Goal: Task Accomplishment & Management: Complete application form

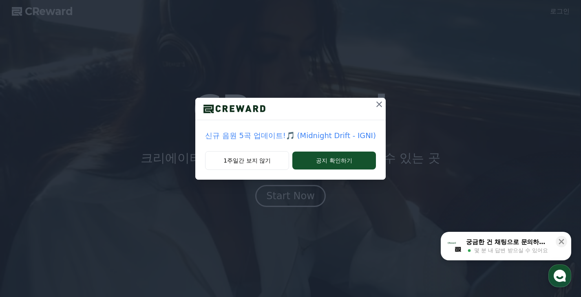
drag, startPoint x: 372, startPoint y: 103, endPoint x: 366, endPoint y: 109, distance: 8.4
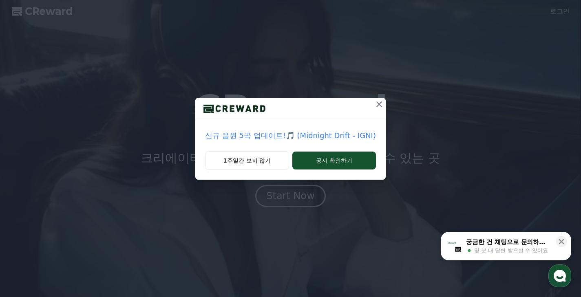
click at [374, 103] on icon at bounding box center [379, 105] width 10 height 10
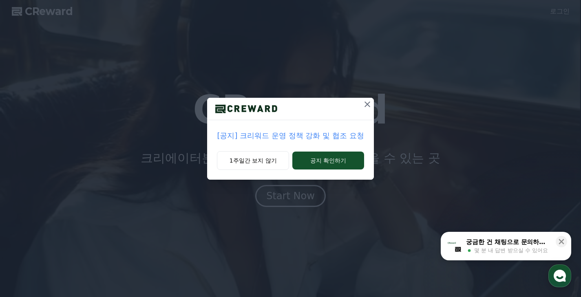
click at [367, 105] on icon at bounding box center [368, 105] width 10 height 10
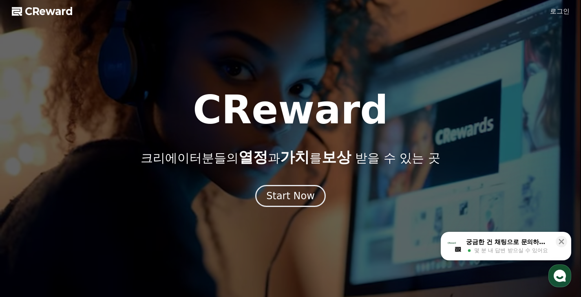
click at [560, 10] on link "로그인" at bounding box center [560, 12] width 20 height 10
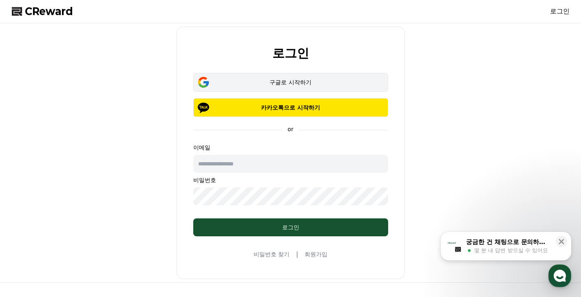
click at [313, 81] on div "구글로 시작하기" at bounding box center [290, 82] width 171 height 8
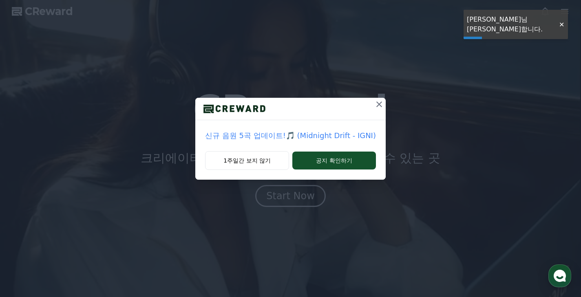
click at [363, 114] on div at bounding box center [290, 109] width 191 height 22
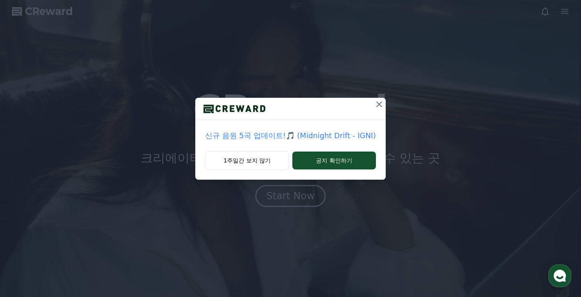
click at [374, 107] on icon at bounding box center [379, 105] width 10 height 10
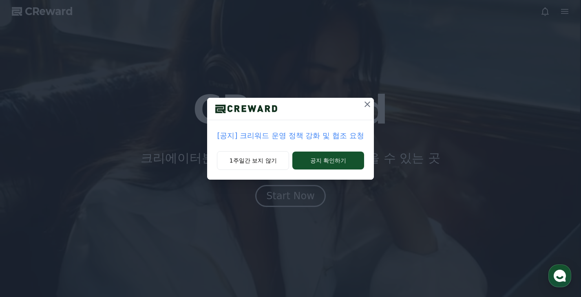
click at [367, 107] on icon at bounding box center [368, 105] width 10 height 10
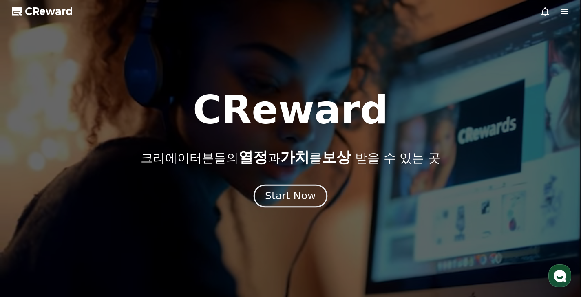
click at [299, 199] on div "Start Now" at bounding box center [290, 196] width 51 height 14
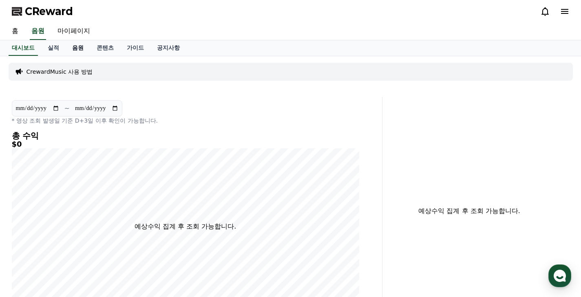
click at [68, 44] on link "음원" at bounding box center [78, 48] width 24 height 16
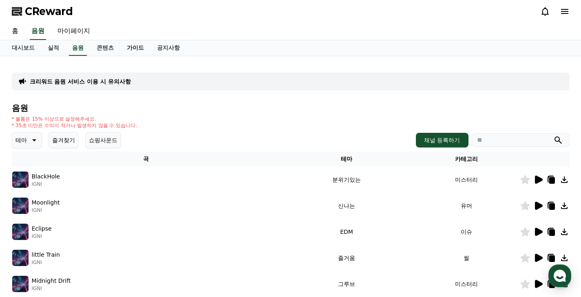
click at [126, 45] on link "가이드" at bounding box center [135, 48] width 30 height 16
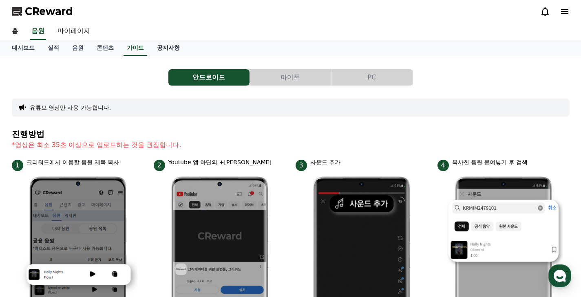
click at [164, 47] on link "공지사항" at bounding box center [169, 48] width 36 height 16
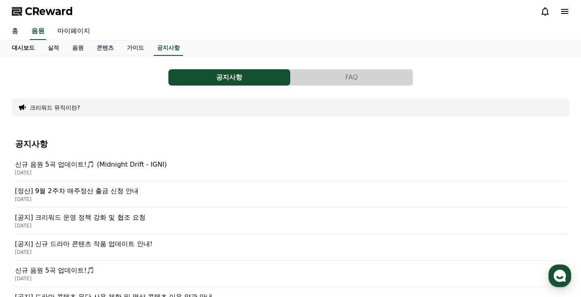
click at [20, 44] on link "대시보드" at bounding box center [23, 48] width 36 height 16
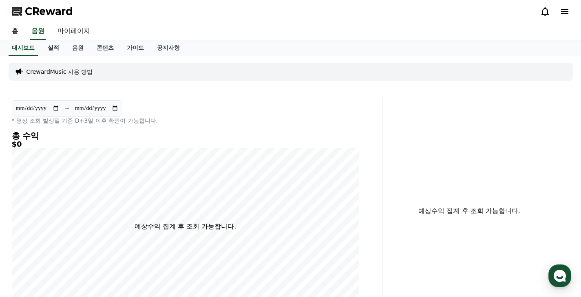
click at [47, 50] on link "실적" at bounding box center [53, 48] width 24 height 16
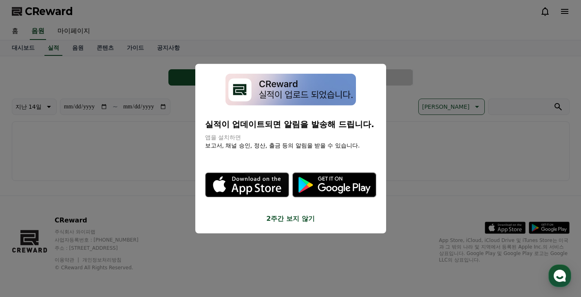
click at [16, 33] on button "close modal" at bounding box center [290, 148] width 581 height 297
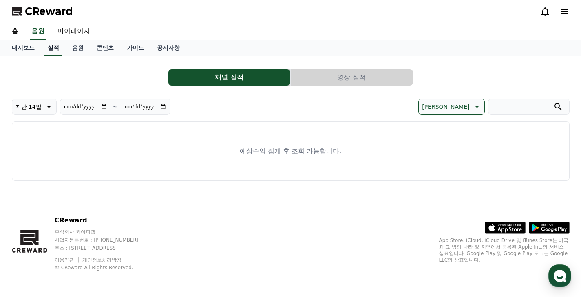
click at [44, 51] on link "실적" at bounding box center [53, 48] width 18 height 16
click at [71, 52] on link "음원" at bounding box center [78, 48] width 24 height 16
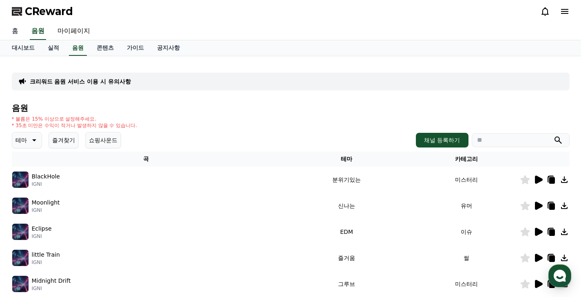
click at [16, 33] on link "홈" at bounding box center [15, 31] width 20 height 17
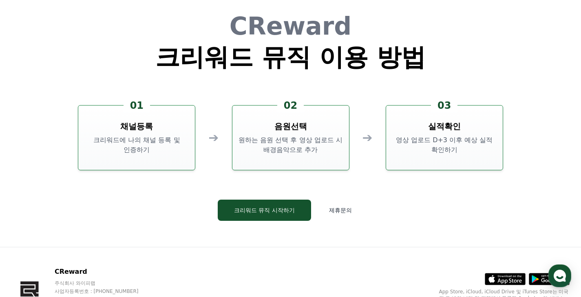
scroll to position [2210, 0]
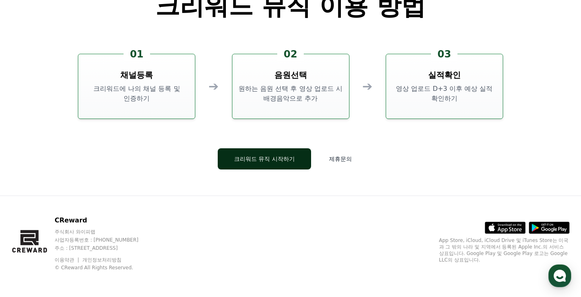
click at [292, 157] on button "크리워드 뮤직 시작하기" at bounding box center [264, 158] width 93 height 21
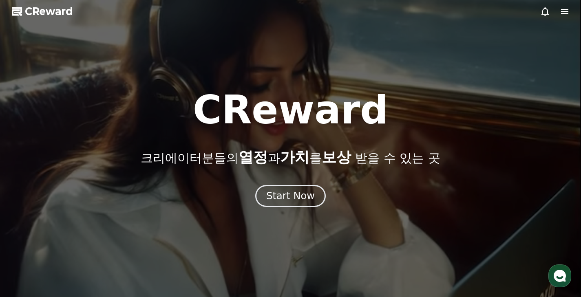
click at [565, 12] on icon at bounding box center [564, 11] width 7 height 5
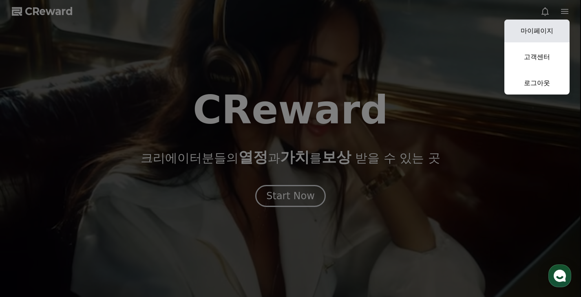
click at [545, 32] on link "마이페이지" at bounding box center [537, 31] width 65 height 23
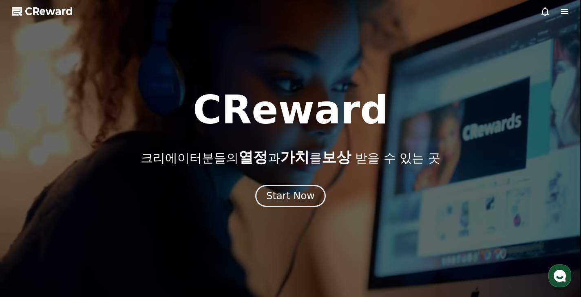
select select "**********"
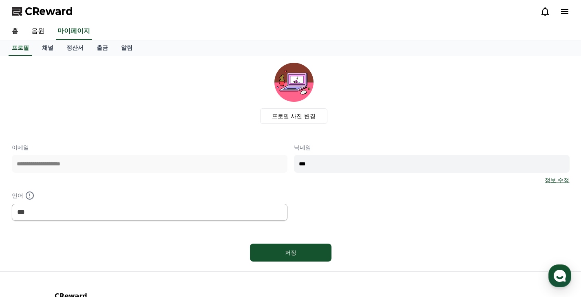
click at [564, 10] on icon at bounding box center [564, 11] width 7 height 5
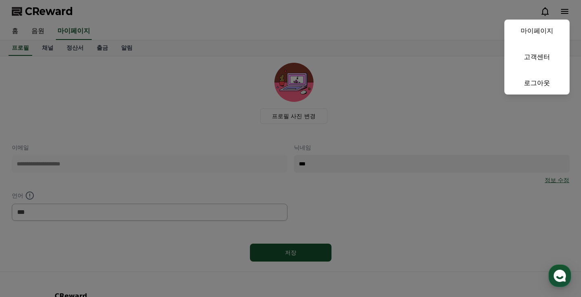
click at [148, 103] on button "close" at bounding box center [290, 148] width 581 height 297
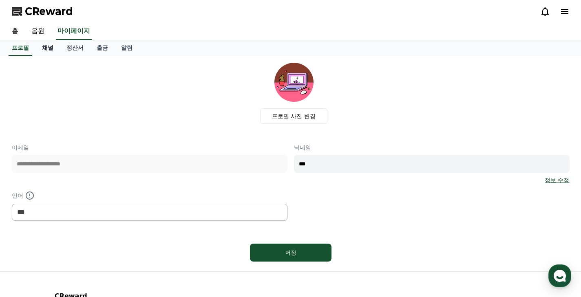
click at [48, 49] on link "채널" at bounding box center [47, 48] width 24 height 16
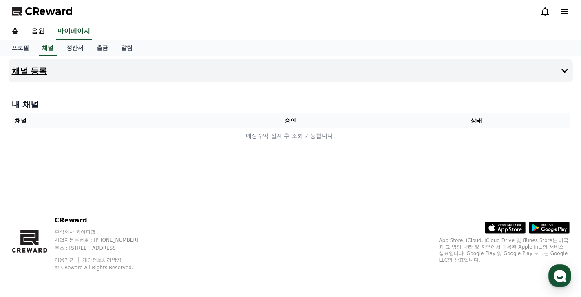
click at [131, 72] on button "채널 등록" at bounding box center [291, 71] width 565 height 23
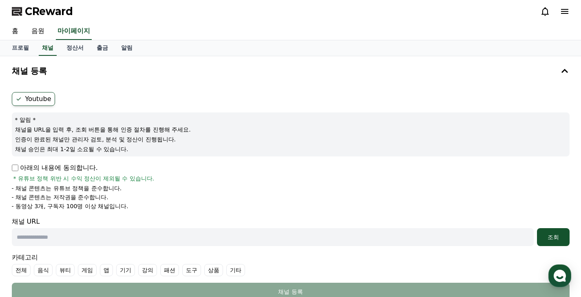
scroll to position [13, 0]
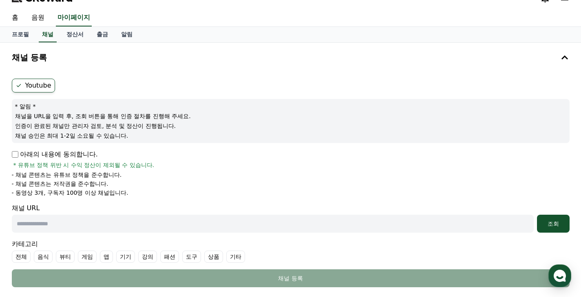
click at [15, 160] on div "아래의 내용에 동의합니다. * 유튜브 정책 위반 시 수익 정산이 제외될 수 있습니다." at bounding box center [291, 160] width 558 height 20
click at [27, 85] on label "Youtube" at bounding box center [33, 86] width 43 height 14
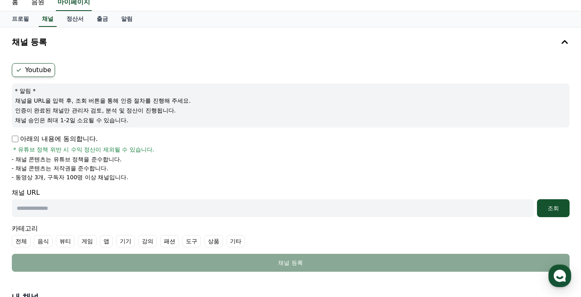
scroll to position [60, 0]
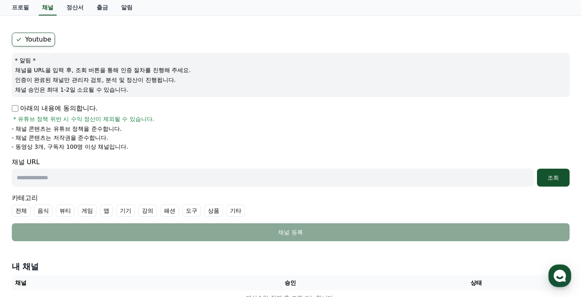
click at [102, 175] on input "text" at bounding box center [273, 178] width 522 height 18
drag, startPoint x: 83, startPoint y: 159, endPoint x: 71, endPoint y: 179, distance: 23.4
click at [83, 161] on div "채널 URL 조회" at bounding box center [291, 171] width 558 height 29
click at [71, 179] on input "text" at bounding box center [273, 178] width 522 height 18
paste input "**********"
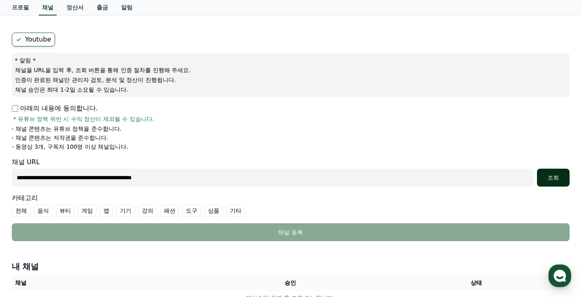
type input "**********"
click at [554, 174] on div "조회" at bounding box center [554, 178] width 26 height 8
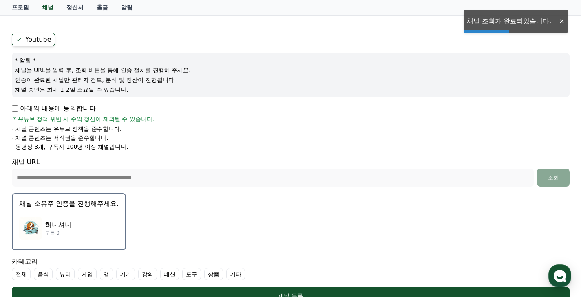
click at [58, 228] on p "혀니셔니" at bounding box center [58, 225] width 26 height 10
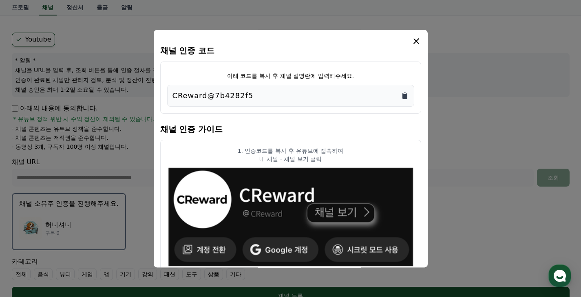
click at [404, 95] on icon "Copy to clipboard" at bounding box center [405, 96] width 5 height 6
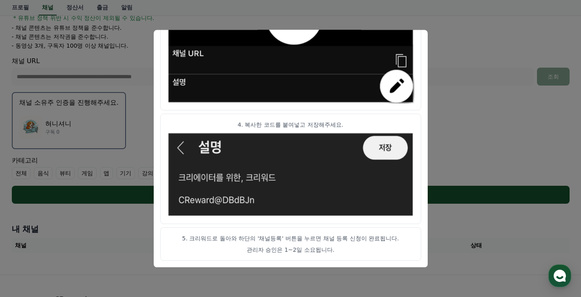
scroll to position [0, 0]
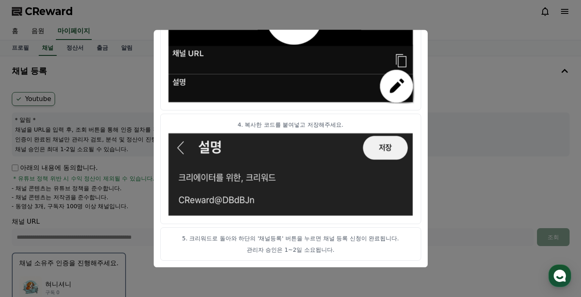
click at [479, 164] on button "close modal" at bounding box center [290, 148] width 581 height 297
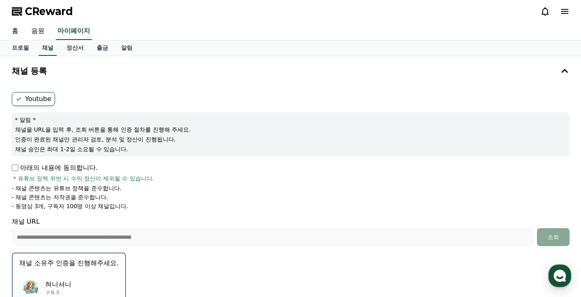
scroll to position [240, 0]
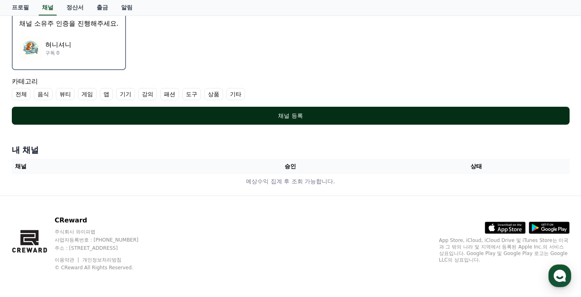
click at [243, 121] on button "채널 등록" at bounding box center [291, 116] width 558 height 18
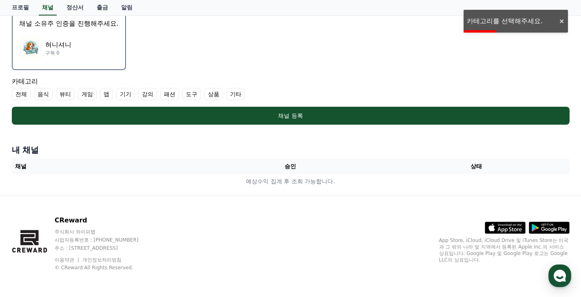
click at [24, 93] on label "전체" at bounding box center [21, 94] width 19 height 12
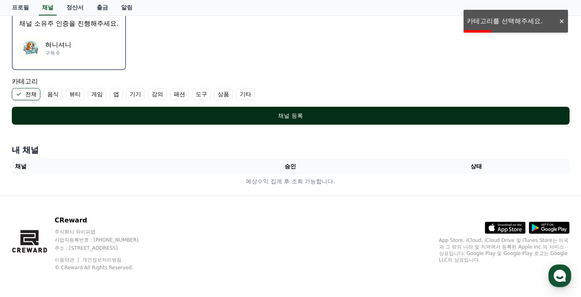
click at [42, 119] on div "채널 등록" at bounding box center [290, 116] width 525 height 8
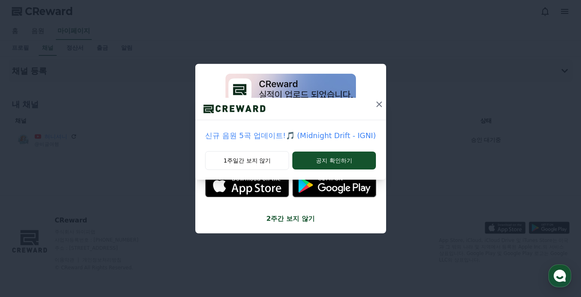
click at [374, 104] on icon at bounding box center [379, 105] width 10 height 10
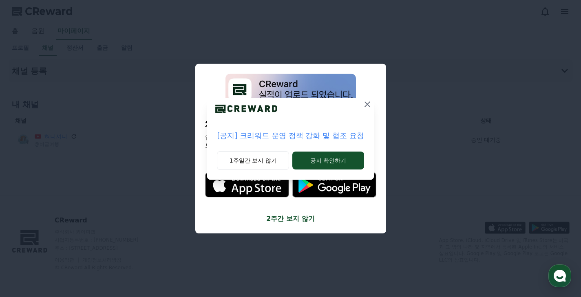
click at [366, 106] on icon at bounding box center [368, 105] width 10 height 10
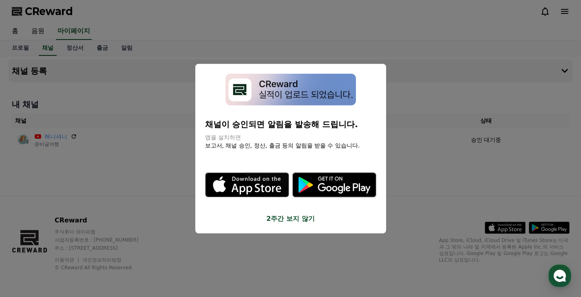
click at [357, 199] on button "close modal" at bounding box center [290, 148] width 581 height 297
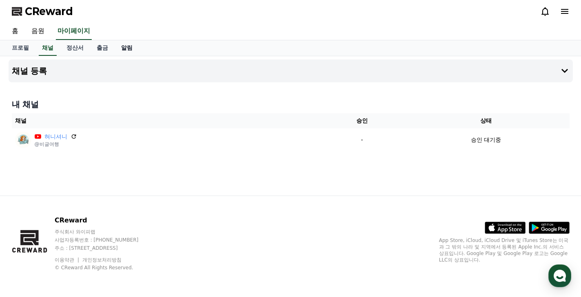
drag, startPoint x: 93, startPoint y: 45, endPoint x: 115, endPoint y: 50, distance: 23.1
click at [93, 45] on link "출금" at bounding box center [102, 48] width 24 height 16
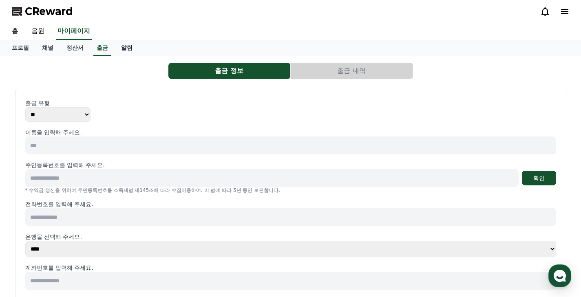
click at [118, 50] on link "알림" at bounding box center [127, 48] width 24 height 16
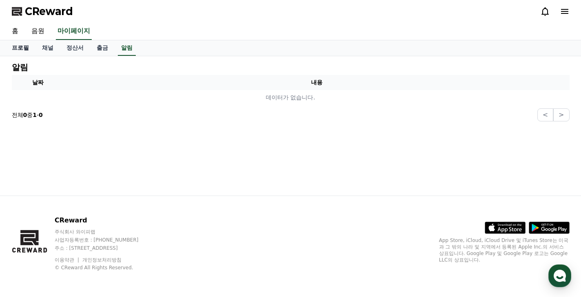
click at [25, 49] on link "프로필" at bounding box center [20, 48] width 30 height 16
select select "**********"
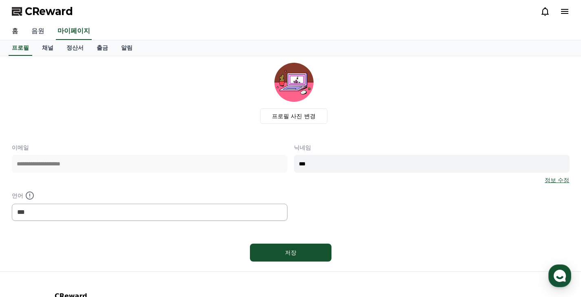
click at [38, 33] on link "음원" at bounding box center [38, 31] width 26 height 17
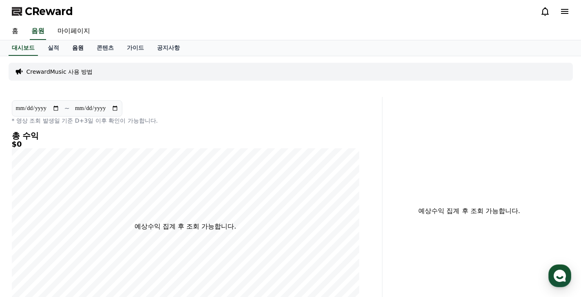
click at [73, 49] on link "음원" at bounding box center [78, 48] width 24 height 16
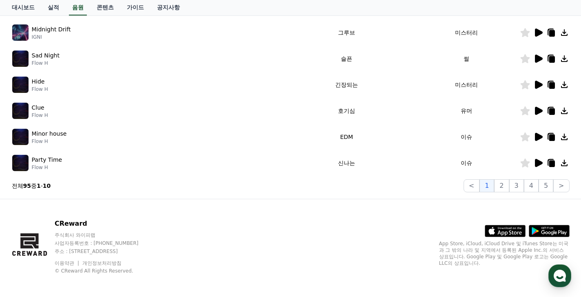
scroll to position [124, 0]
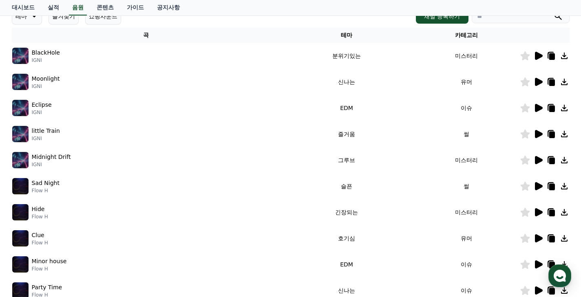
click at [541, 55] on icon at bounding box center [539, 56] width 8 height 8
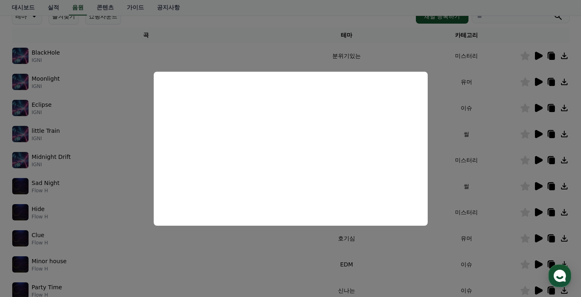
click at [476, 124] on button "close modal" at bounding box center [290, 148] width 581 height 297
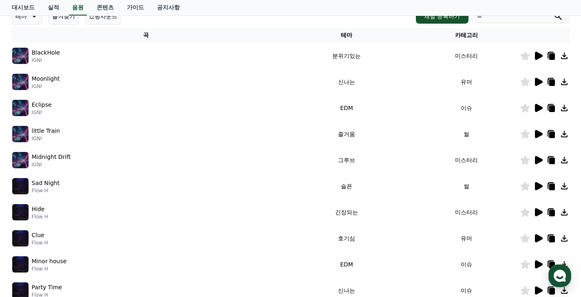
click at [538, 86] on icon at bounding box center [539, 82] width 10 height 10
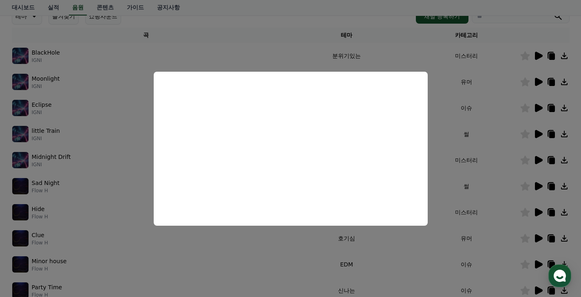
click at [464, 142] on button "close modal" at bounding box center [290, 148] width 581 height 297
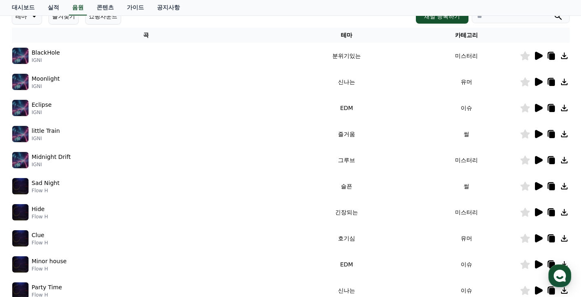
click at [536, 132] on icon at bounding box center [539, 134] width 8 height 8
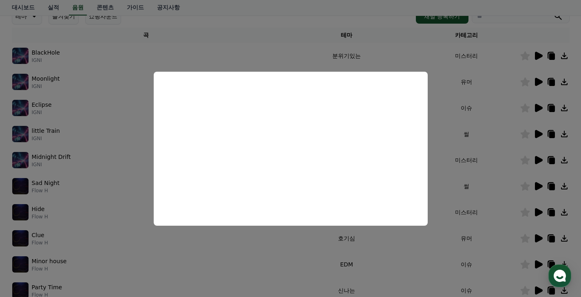
click at [449, 130] on button "close modal" at bounding box center [290, 148] width 581 height 297
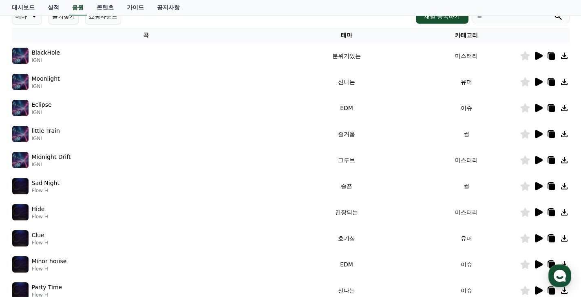
click at [22, 133] on img at bounding box center [20, 134] width 16 height 16
click at [551, 133] on icon at bounding box center [552, 135] width 6 height 7
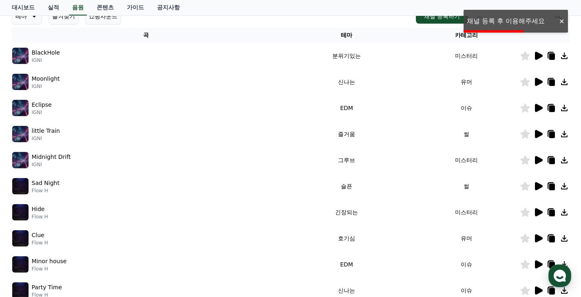
click at [564, 133] on icon at bounding box center [565, 134] width 10 height 10
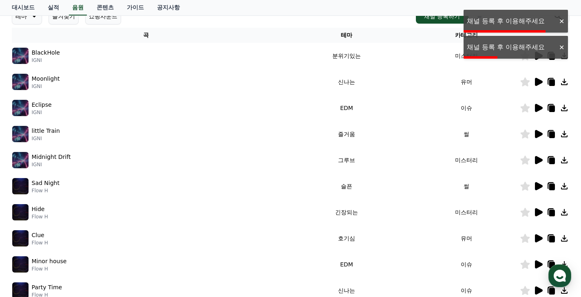
click at [536, 134] on icon at bounding box center [539, 134] width 8 height 8
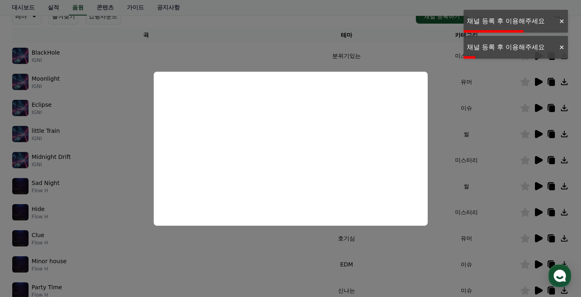
click at [460, 123] on button "close modal" at bounding box center [290, 148] width 581 height 297
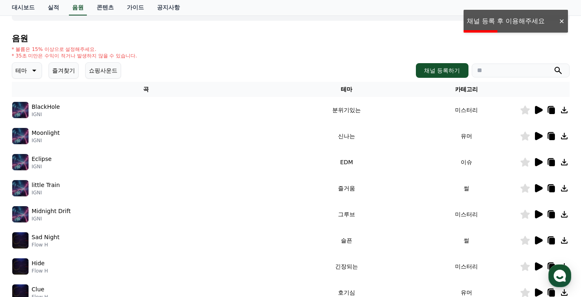
scroll to position [0, 0]
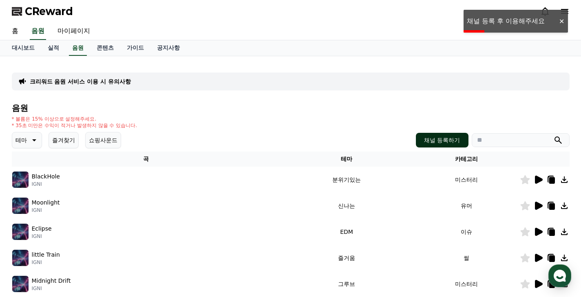
click at [432, 140] on button "채널 등록하기" at bounding box center [442, 140] width 52 height 15
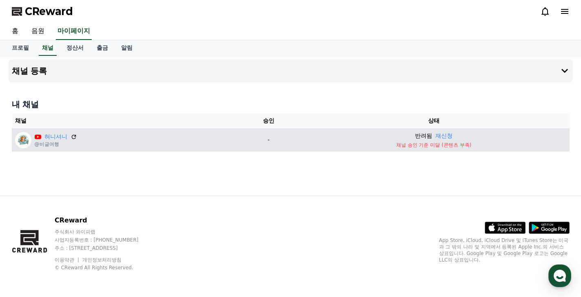
click at [82, 134] on div "혀니셔니 @비글여행" at bounding box center [125, 140] width 221 height 16
click at [73, 136] on icon at bounding box center [73, 136] width 7 height 7
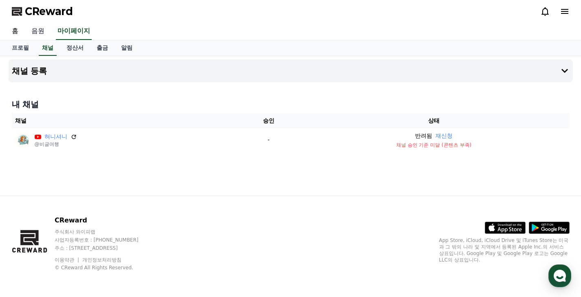
click at [40, 32] on link "음원" at bounding box center [38, 31] width 26 height 17
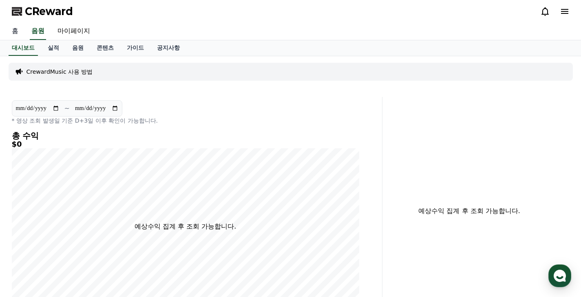
click at [14, 28] on link "홈" at bounding box center [15, 31] width 20 height 17
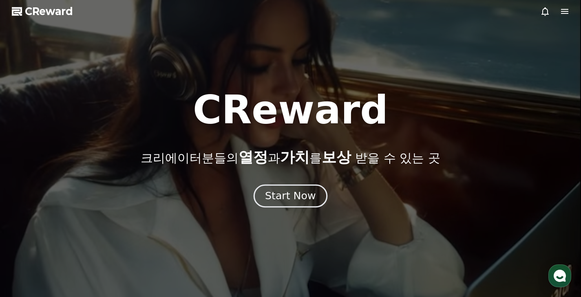
click at [295, 190] on div "Start Now" at bounding box center [290, 196] width 51 height 14
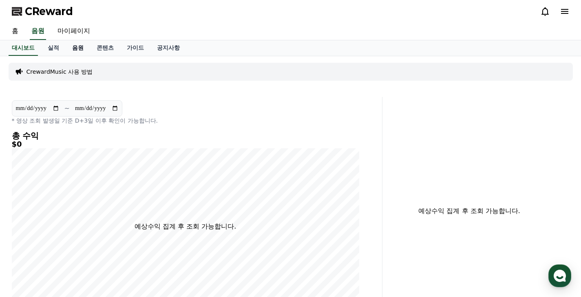
click at [78, 53] on link "음원" at bounding box center [78, 48] width 24 height 16
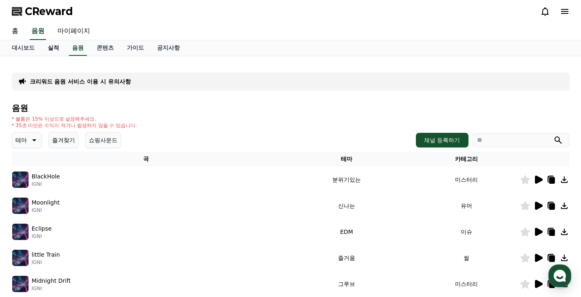
click at [43, 49] on link "실적" at bounding box center [53, 48] width 24 height 16
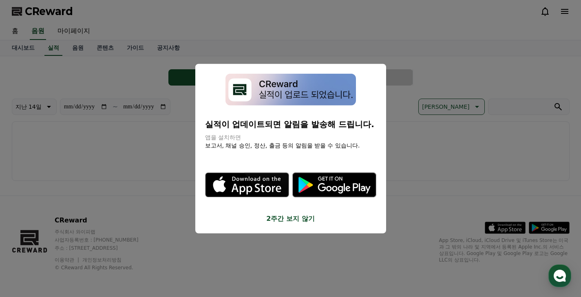
click at [405, 216] on button "close modal" at bounding box center [290, 148] width 581 height 297
